Goal: Transaction & Acquisition: Purchase product/service

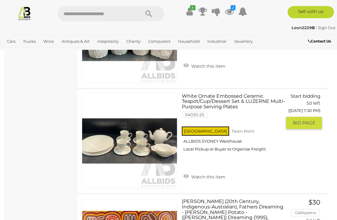
scroll to position [1814, 0]
click at [206, 172] on link "Watch this item" at bounding box center [204, 176] width 45 height 9
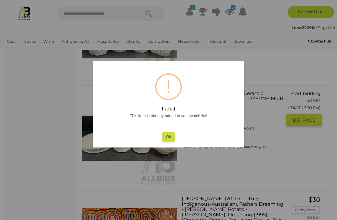
click at [168, 136] on button "Ok" at bounding box center [169, 136] width 12 height 9
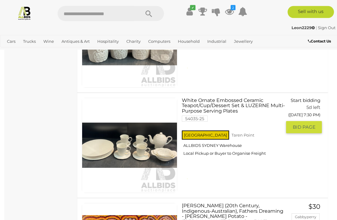
scroll to position [1807, 0]
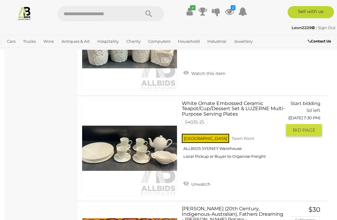
click at [233, 101] on link "White Ornate Embossed Ceramic Teapot/Cup/Dessert Set & LUZERNE Multi-Purpose Se…" at bounding box center [235, 132] width 96 height 63
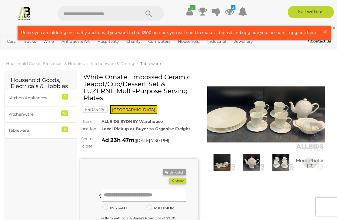
click at [232, 11] on icon at bounding box center [229, 11] width 9 height 11
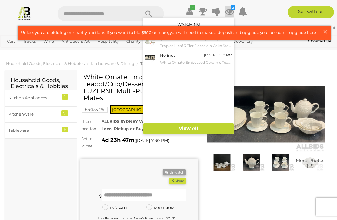
click at [198, 127] on link "View All" at bounding box center [188, 128] width 90 height 11
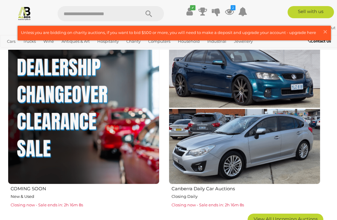
scroll to position [903, 0]
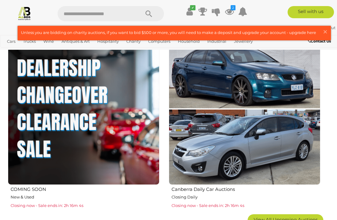
click at [73, 129] on img at bounding box center [84, 109] width 152 height 152
click at [66, 203] on span "Closing now - Sale ends in: 2h 16m 1s" at bounding box center [47, 205] width 72 height 5
click at [85, 143] on img at bounding box center [84, 109] width 152 height 152
click at [93, 124] on img at bounding box center [84, 109] width 152 height 152
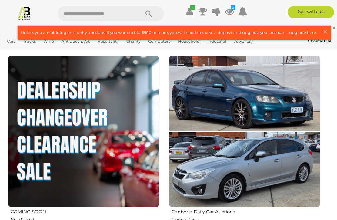
scroll to position [875, 0]
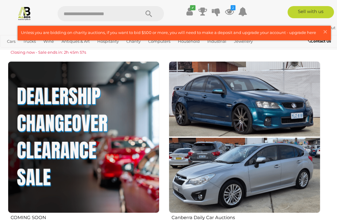
click at [80, 106] on img at bounding box center [84, 137] width 152 height 152
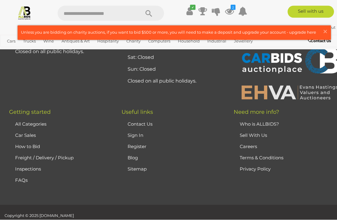
scroll to position [2940, 0]
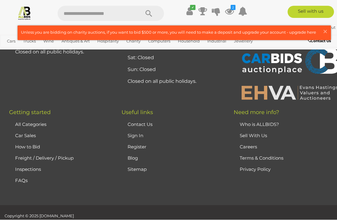
click at [326, 31] on span "×" at bounding box center [325, 32] width 5 height 12
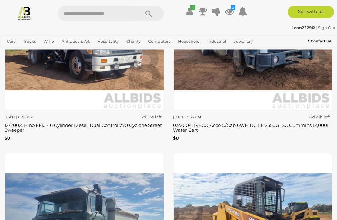
scroll to position [1715, 0]
click at [0, 0] on span "Auctions" at bounding box center [0, 0] width 0 height 0
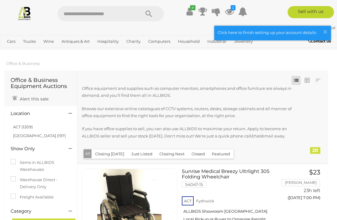
click at [25, 133] on link "NSW (197)" at bounding box center [39, 135] width 53 height 5
